Goal: Navigation & Orientation: Find specific page/section

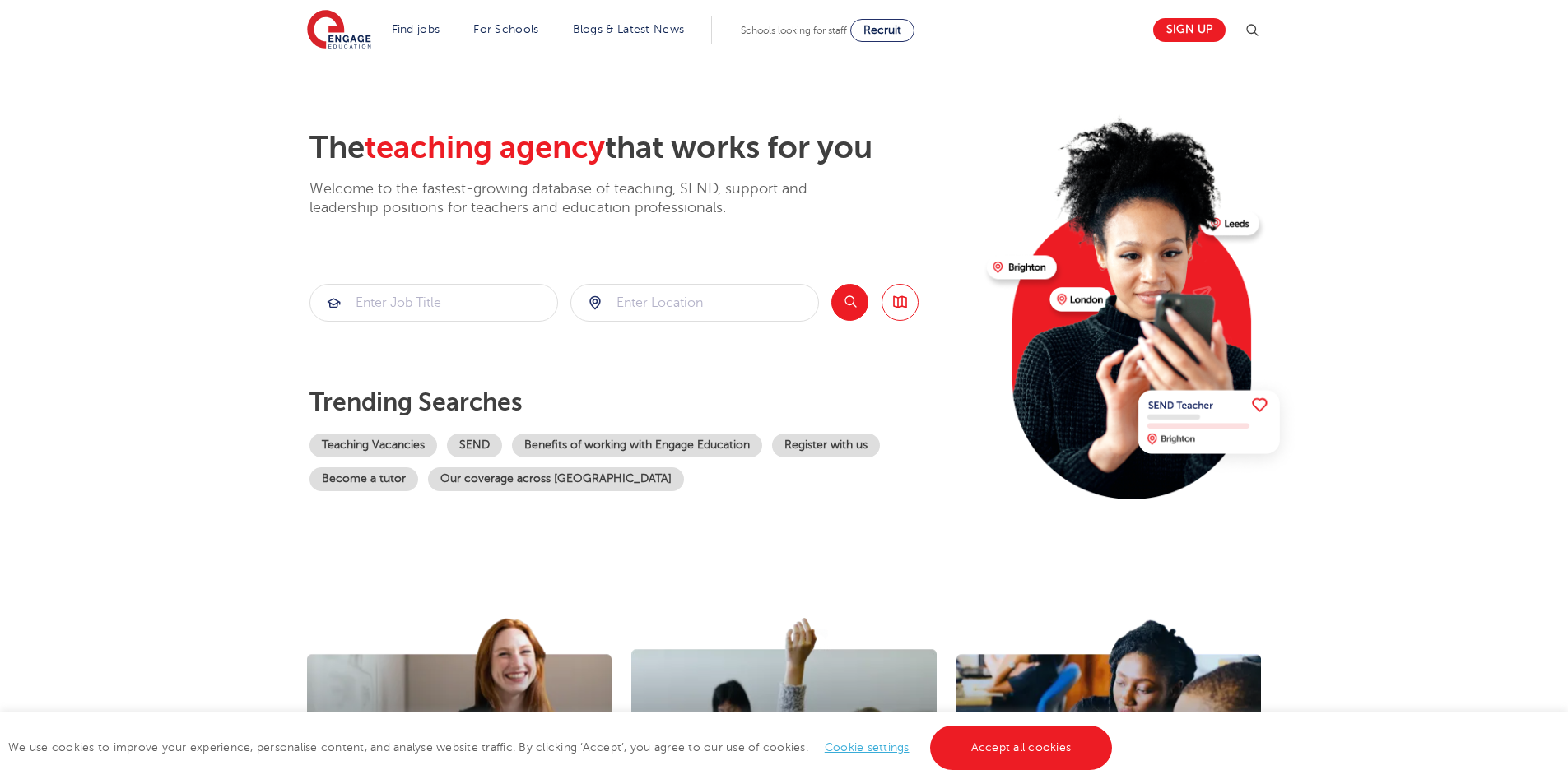
scroll to position [411, 0]
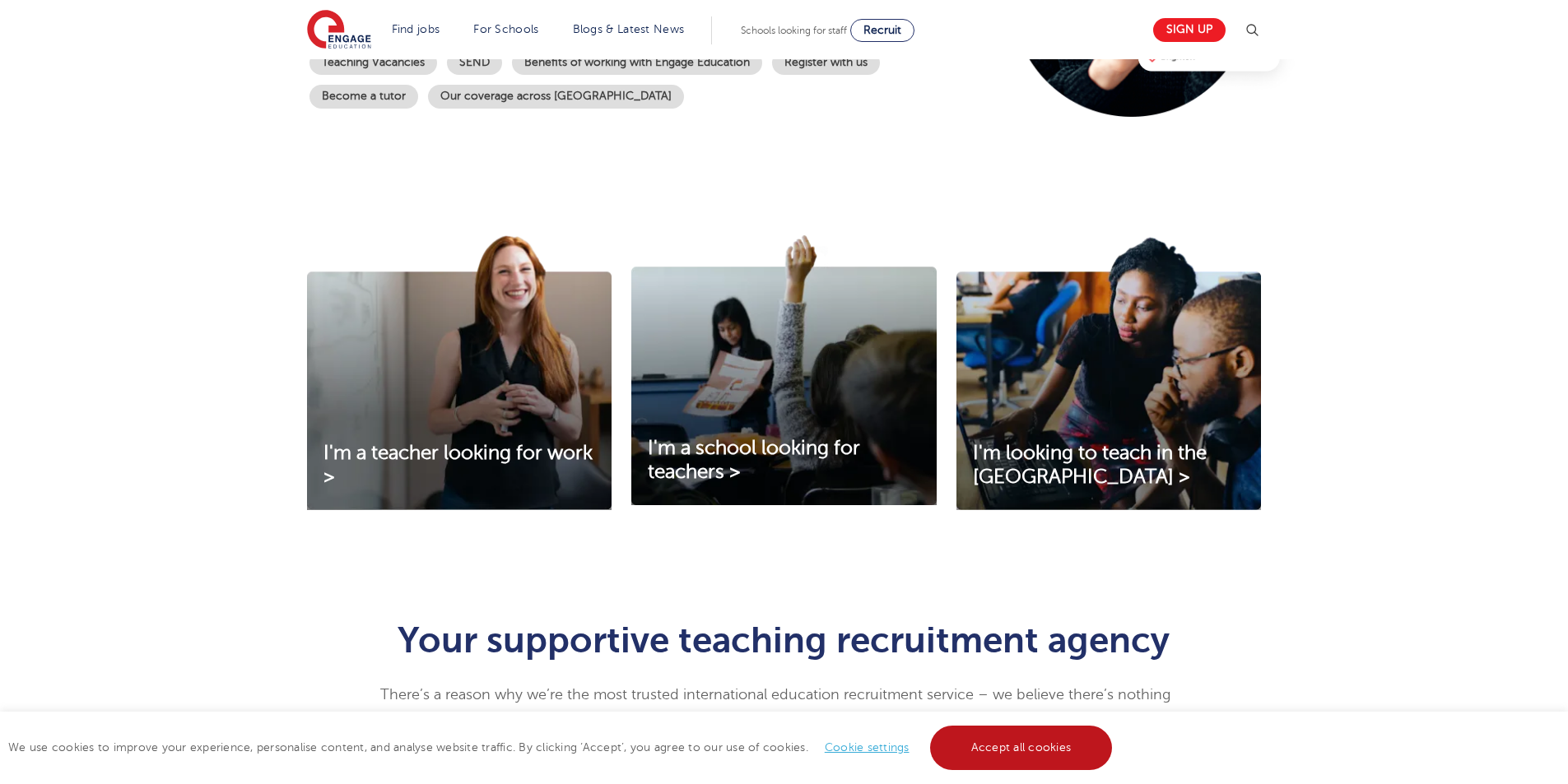
click at [1032, 757] on link "Accept all cookies" at bounding box center [1021, 748] width 182 height 44
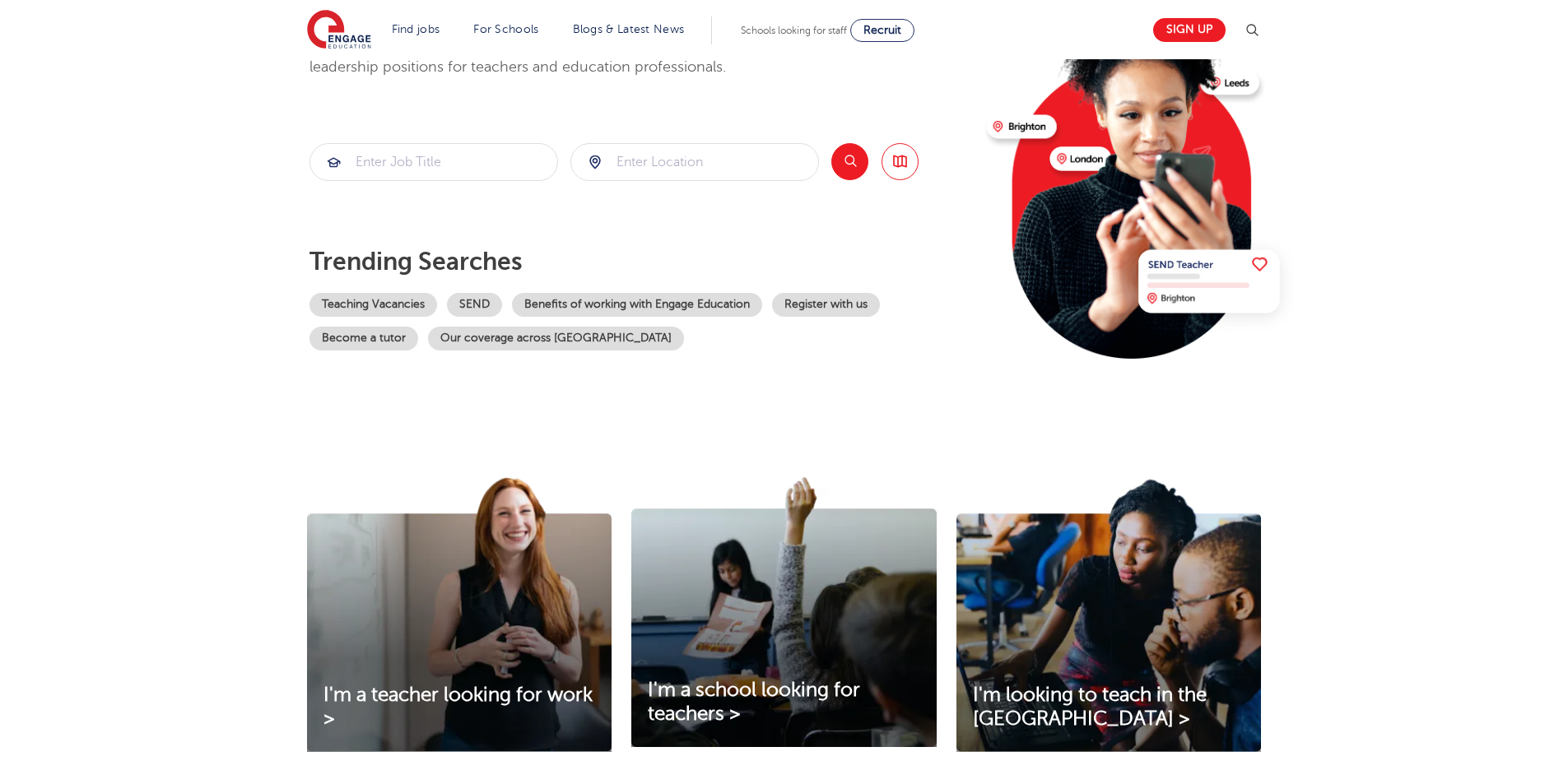
scroll to position [0, 0]
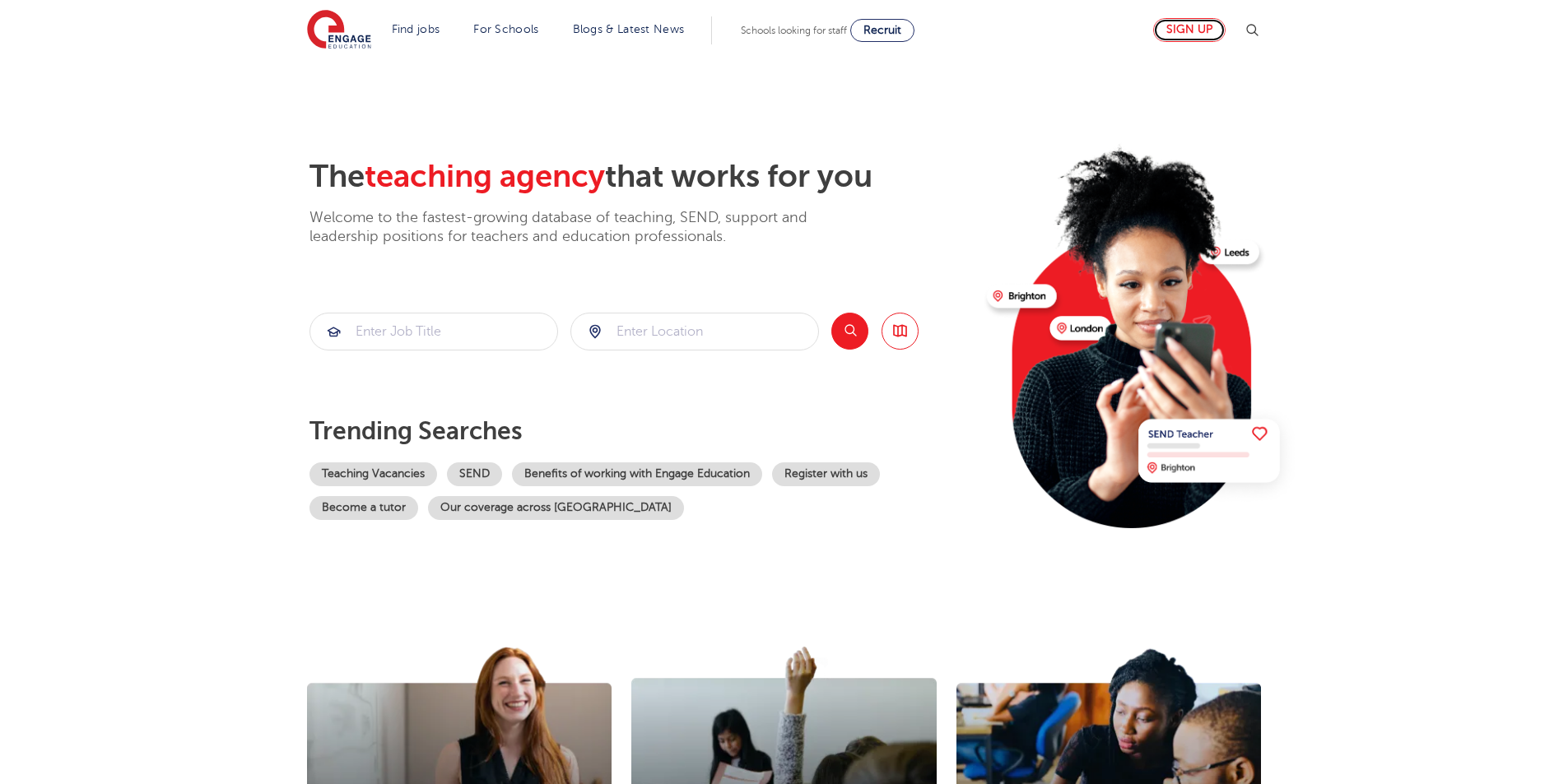
click at [1213, 24] on link "Sign up" at bounding box center [1189, 30] width 73 height 24
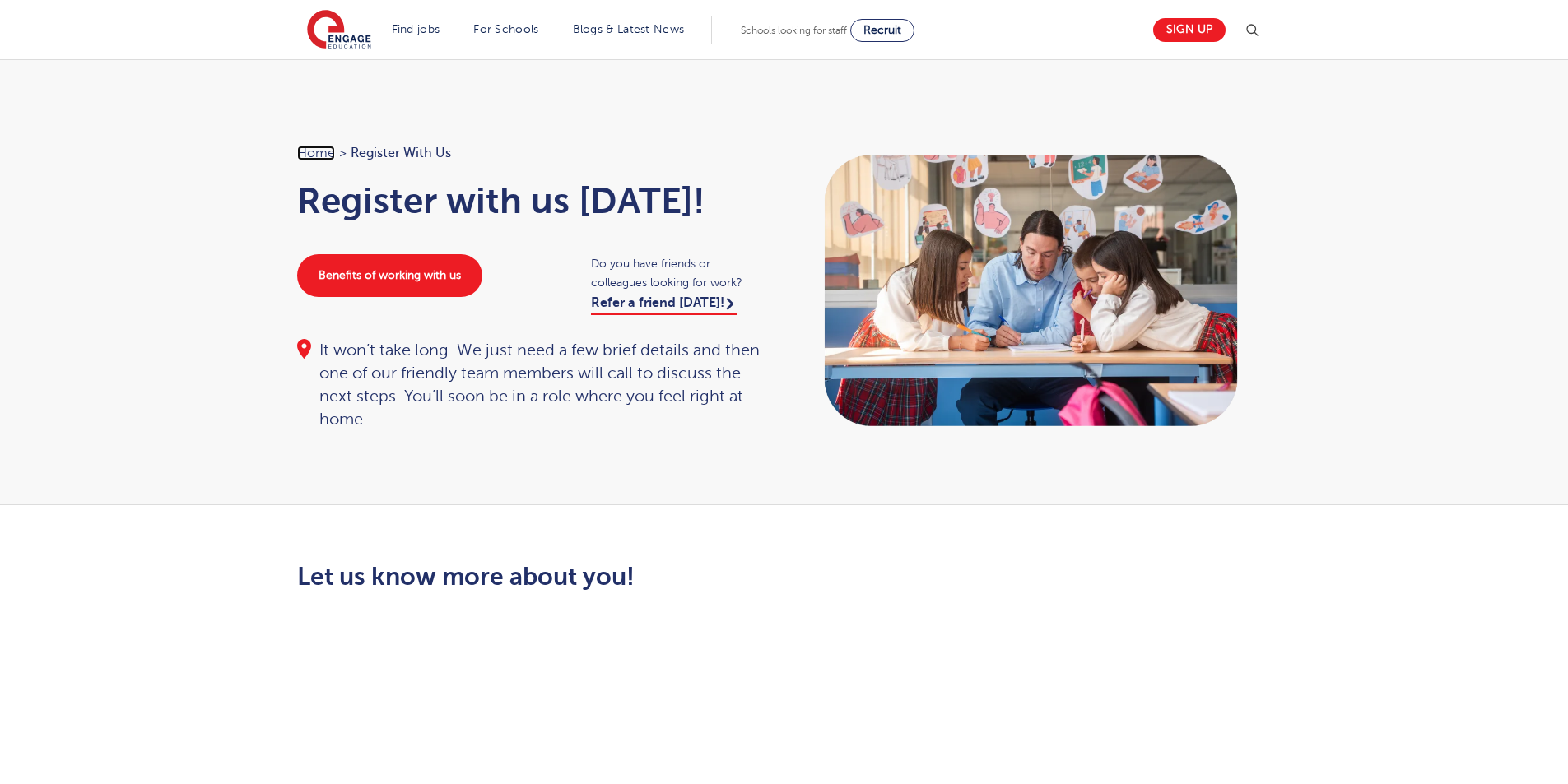
click at [315, 156] on link "Home" at bounding box center [317, 152] width 38 height 15
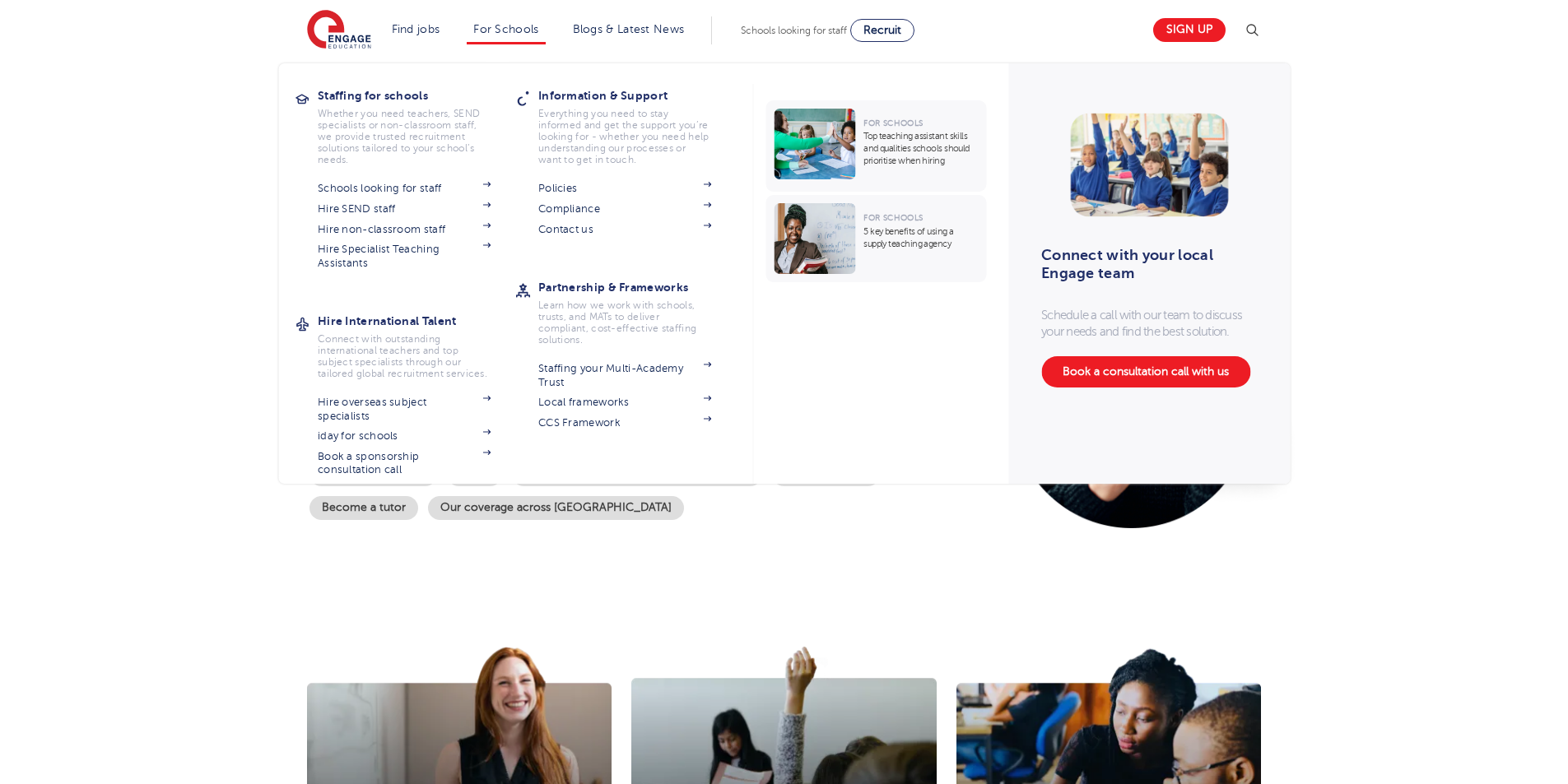
click at [545, 30] on li "For Schools Staffing for schools Whether you need teachers, SEND specialists or…" at bounding box center [506, 30] width 78 height 28
click at [521, 33] on link "For Schools" at bounding box center [505, 29] width 65 height 12
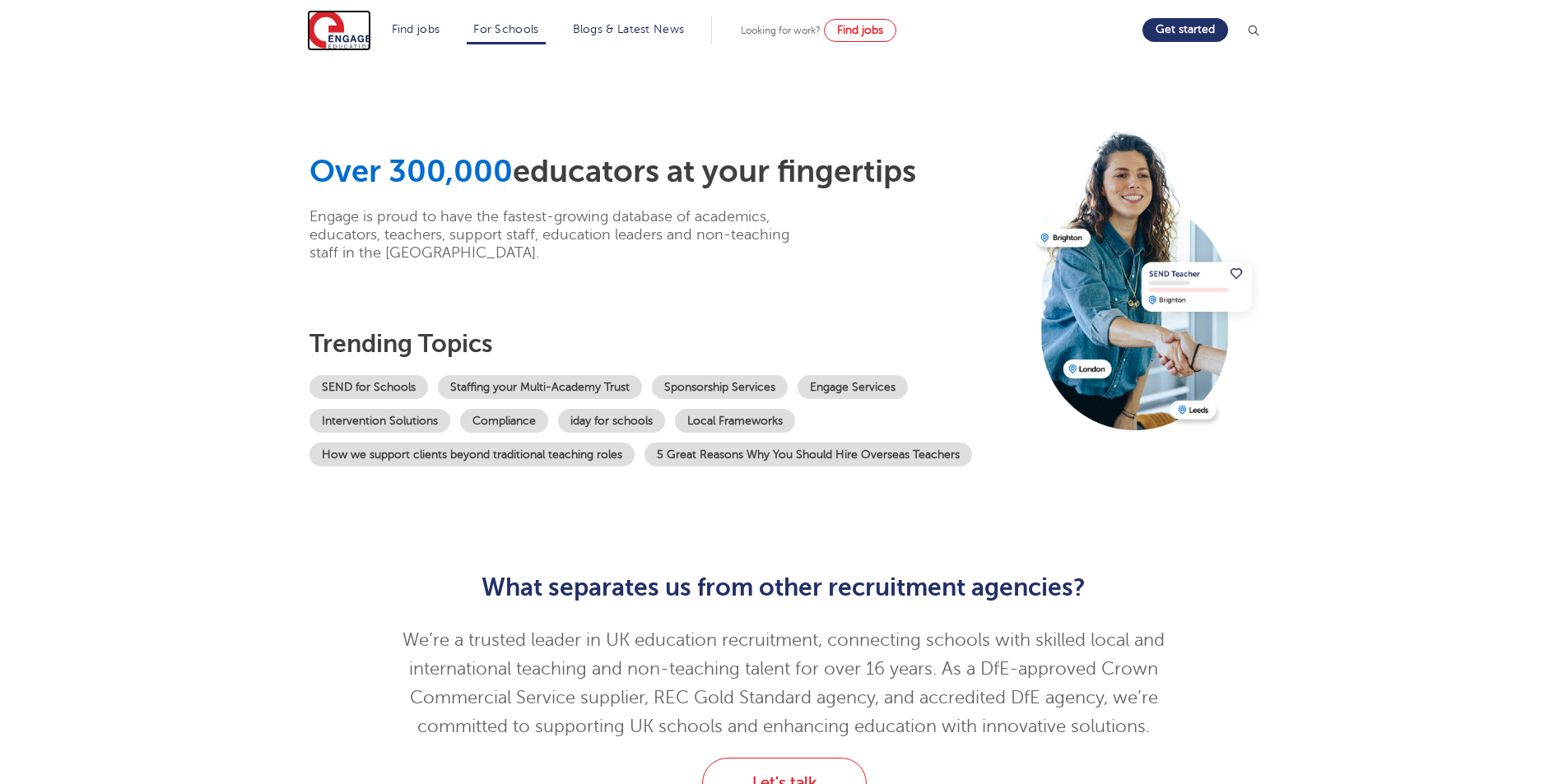
click at [342, 32] on img at bounding box center [339, 30] width 64 height 41
